Goal: Check status

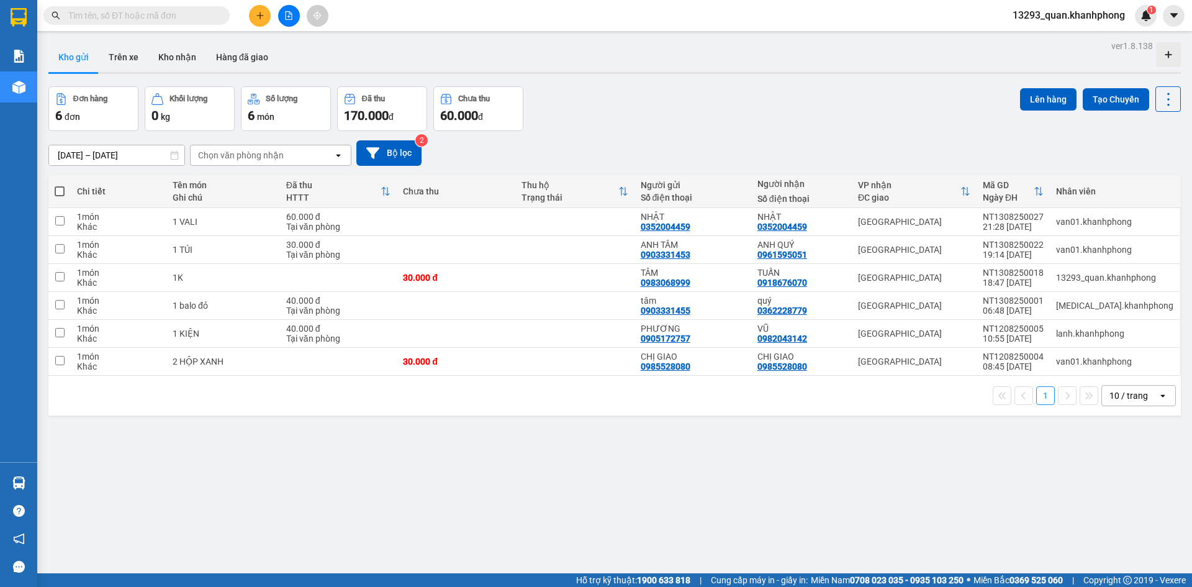
click at [770, 101] on div "Đơn hàng 6 đơn Khối lượng 0 kg Số lượng 6 món Đã thu 170.000 đ Chưa thu 60.000 …" at bounding box center [614, 108] width 1132 height 45
click at [768, 101] on div "Đơn hàng 6 đơn Khối lượng 0 kg Số lượng 6 món Đã thu 170.000 đ Chưa thu 60.000 …" at bounding box center [614, 108] width 1132 height 45
click at [852, 114] on div "Đơn hàng 6 đơn Khối lượng 0 kg Số lượng 6 món Đã thu 170.000 đ Chưa thu 60.000 …" at bounding box center [614, 108] width 1132 height 45
